Goal: Use online tool/utility: Utilize a website feature to perform a specific function

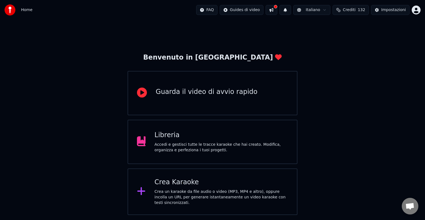
click at [245, 186] on div "Crea Karaoke" at bounding box center [221, 182] width 134 height 9
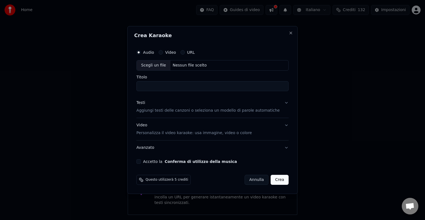
click at [156, 65] on div "Scegli un file" at bounding box center [154, 65] width 34 height 10
type input "**********"
click at [144, 160] on div "Accetto la Conferma di utilizzo della musica" at bounding box center [212, 161] width 152 height 4
click at [141, 160] on button "Accetto la Conferma di utilizzo della musica" at bounding box center [138, 161] width 4 height 4
click at [273, 179] on button "Crea" at bounding box center [280, 179] width 18 height 10
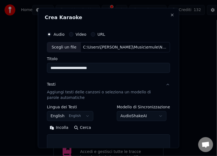
click at [65, 127] on button "Incolla" at bounding box center [59, 127] width 24 height 9
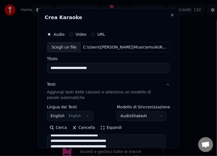
type textarea "**********"
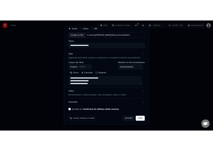
scroll to position [21, 0]
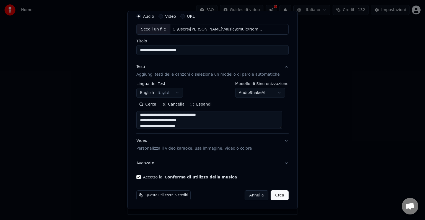
click at [274, 196] on button "Crea" at bounding box center [280, 195] width 18 height 10
select select "**"
type textarea "**********"
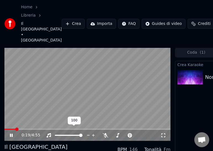
drag, startPoint x: 78, startPoint y: 129, endPoint x: 73, endPoint y: 130, distance: 5.7
click at [72, 132] on div at bounding box center [73, 135] width 45 height 6
click at [74, 135] on span at bounding box center [65, 135] width 20 height 1
click at [70, 135] on span at bounding box center [63, 135] width 17 height 1
click at [59, 134] on span at bounding box center [60, 135] width 3 height 3
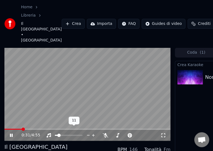
click at [58, 134] on span at bounding box center [58, 135] width 3 height 3
click at [56, 134] on span at bounding box center [57, 135] width 3 height 3
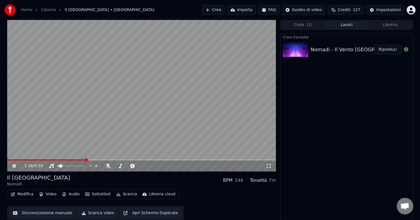
click at [85, 159] on span at bounding box center [141, 159] width 269 height 1
click at [131, 160] on span at bounding box center [141, 159] width 269 height 1
click at [97, 212] on button "Scarica video" at bounding box center [98, 213] width 40 height 10
